Goal: Navigation & Orientation: Find specific page/section

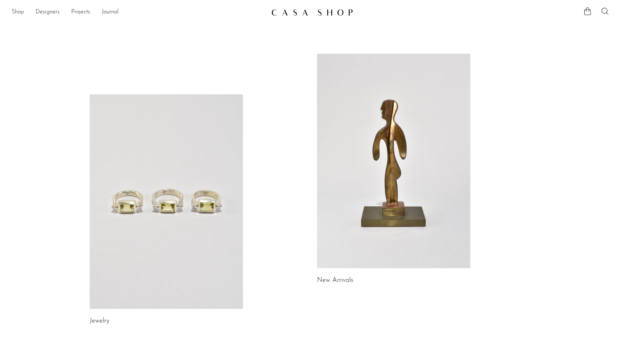
click at [17, 11] on link "Shop" at bounding box center [18, 12] width 12 height 9
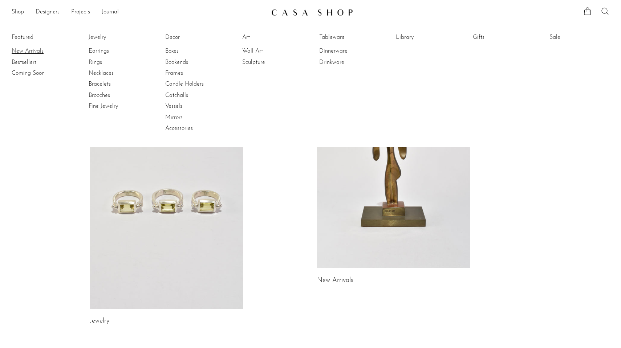
click at [21, 49] on link "New Arrivals" at bounding box center [39, 51] width 54 height 8
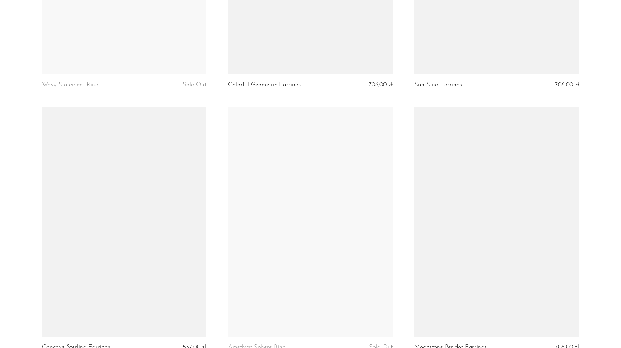
scroll to position [2988, 0]
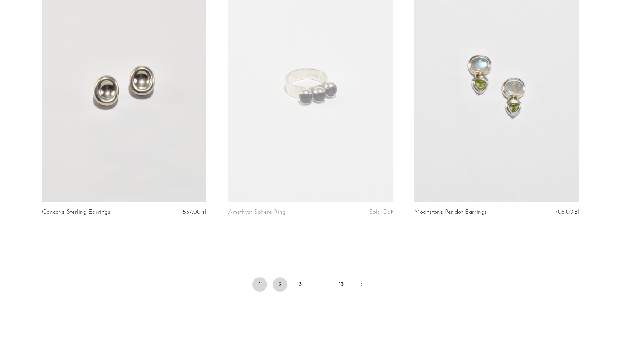
click at [281, 283] on link "2" at bounding box center [280, 284] width 15 height 15
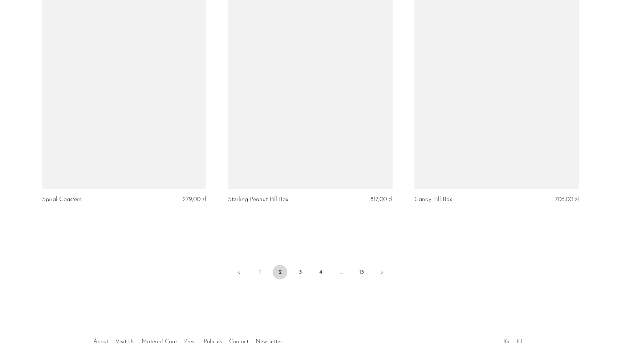
scroll to position [3011, 0]
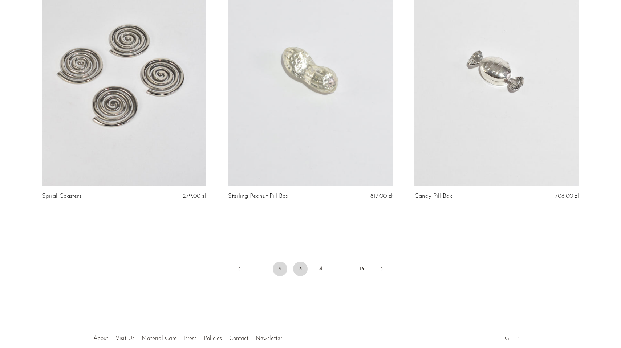
click at [302, 262] on link "3" at bounding box center [300, 269] width 15 height 15
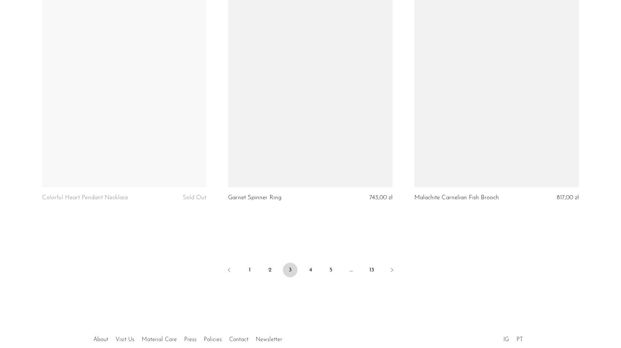
scroll to position [3013, 0]
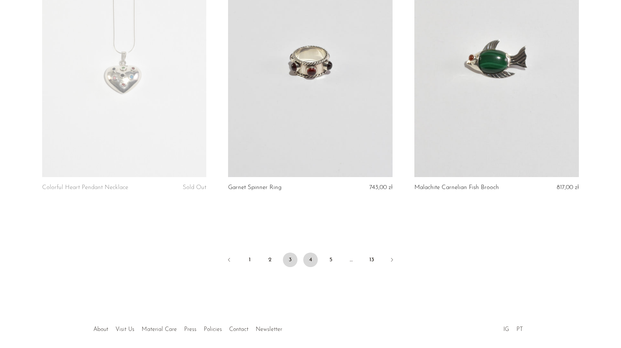
click at [308, 257] on link "4" at bounding box center [310, 260] width 15 height 15
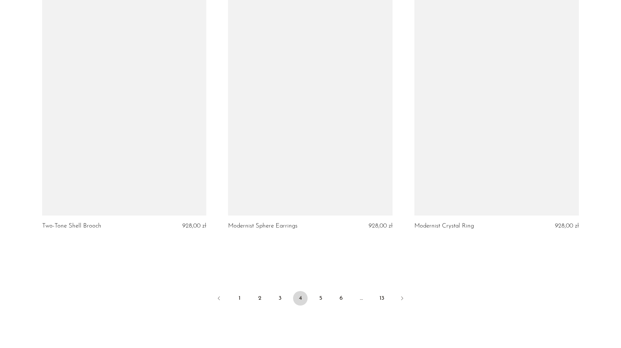
scroll to position [2985, 0]
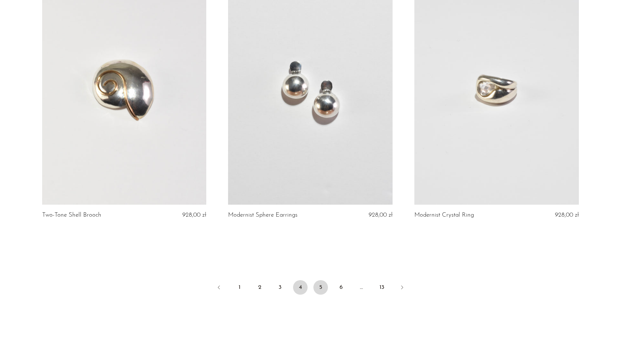
click at [321, 283] on link "5" at bounding box center [320, 287] width 15 height 15
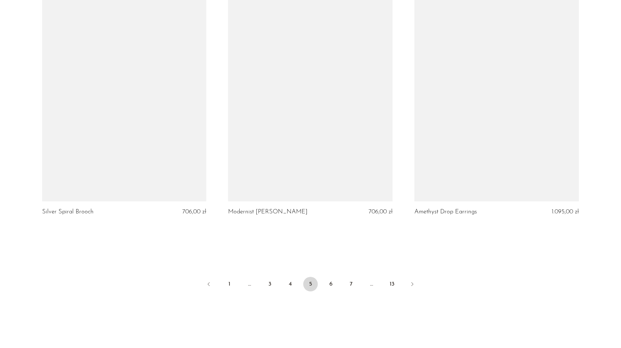
scroll to position [2989, 0]
